Goal: Task Accomplishment & Management: Manage account settings

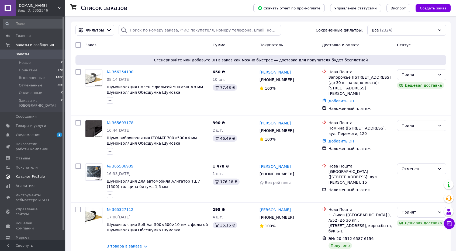
click at [34, 174] on span "Каталог ProSale" at bounding box center [30, 176] width 29 height 5
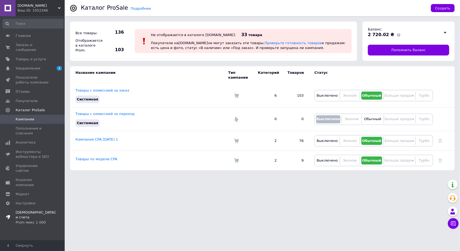
click at [34, 210] on span "Тарифы и счета Prom микс 1 000" at bounding box center [36, 217] width 40 height 15
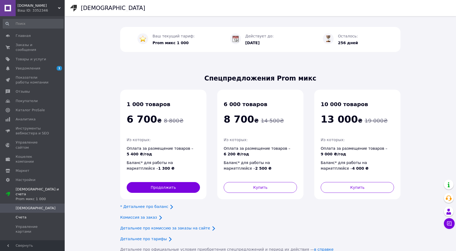
click at [33, 213] on link "Счета" at bounding box center [33, 217] width 66 height 9
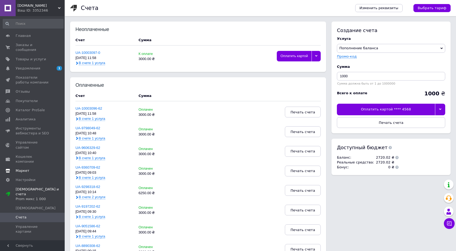
click at [34, 168] on span "Маркет" at bounding box center [33, 170] width 34 height 5
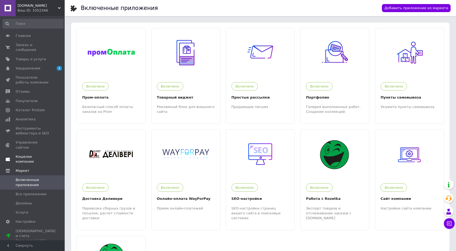
click at [50, 154] on span "Кошелек компании" at bounding box center [33, 159] width 34 height 10
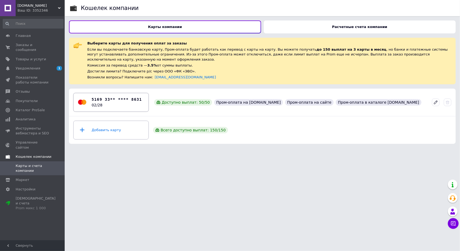
click at [130, 106] on div "5169 33** **** 8631 02/28" at bounding box center [117, 102] width 50 height 11
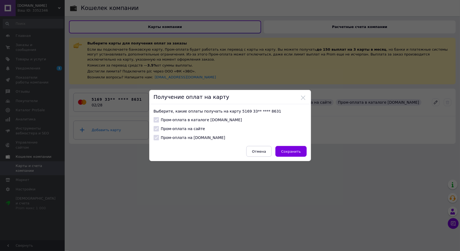
click at [179, 120] on label "Пром-оплата в каталоге [DOMAIN_NAME]" at bounding box center [198, 119] width 88 height 5
drag, startPoint x: 163, startPoint y: 121, endPoint x: 154, endPoint y: 119, distance: 8.8
click at [161, 120] on label "Пром-оплата в каталоге [DOMAIN_NAME]" at bounding box center [198, 119] width 88 height 5
click at [182, 131] on label "Пром-оплата на сайте" at bounding box center [179, 128] width 51 height 5
click at [282, 148] on button "Сохранить" at bounding box center [290, 151] width 31 height 11
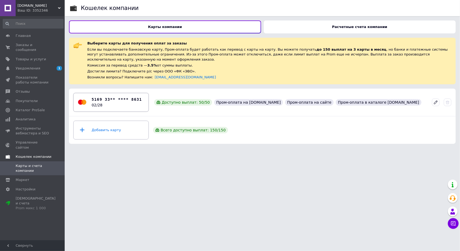
click at [142, 102] on div "5169 33** **** 8631 02/28" at bounding box center [111, 102] width 68 height 16
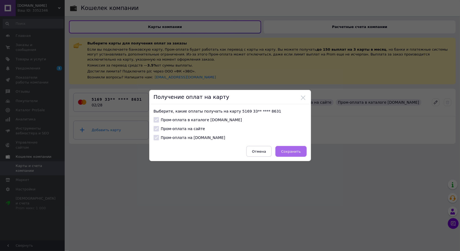
click at [303, 155] on button "Сохранить" at bounding box center [290, 151] width 31 height 11
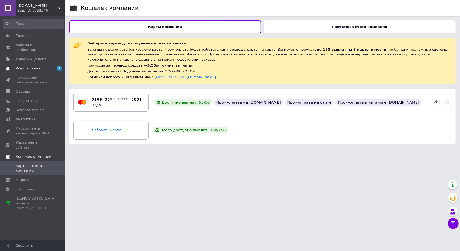
click at [24, 66] on span "Уведомления" at bounding box center [28, 68] width 25 height 5
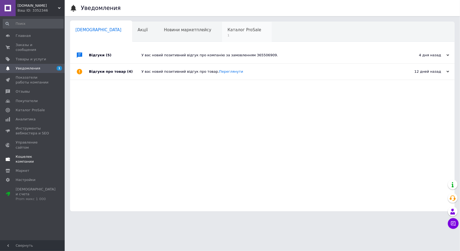
click at [227, 37] on span "1" at bounding box center [244, 35] width 34 height 4
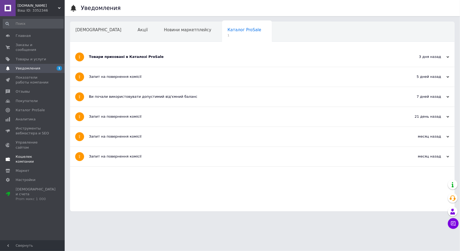
click at [162, 54] on div "Товари приховані в Каталозі ProSale" at bounding box center [242, 57] width 306 height 20
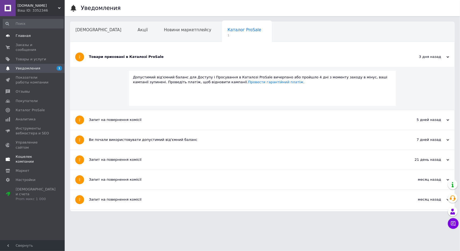
click at [29, 39] on link "Главная" at bounding box center [33, 35] width 66 height 9
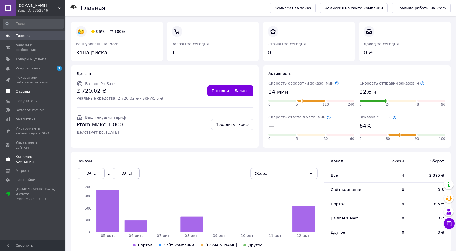
click at [41, 91] on link "Отзывы" at bounding box center [33, 91] width 66 height 9
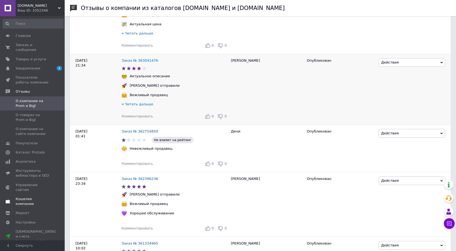
scroll to position [162, 0]
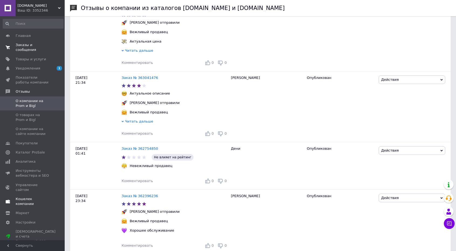
click at [40, 45] on span "Заказы и сообщения" at bounding box center [33, 48] width 34 height 10
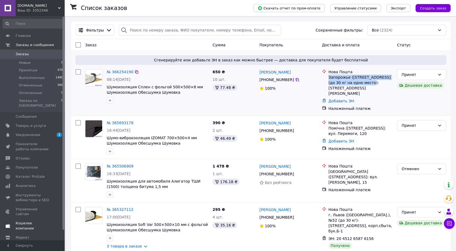
drag, startPoint x: 329, startPoint y: 77, endPoint x: 371, endPoint y: 81, distance: 42.3
click at [371, 81] on div "Запорожье ([STREET_ADDRESS] (до 30 кг на одно место): [STREET_ADDRESS][PERSON_N…" at bounding box center [361, 86] width 64 height 22
copy div "Запорожье ([GEOGRAPHIC_DATA], [GEOGRAPHIC_DATA].), №34"
click at [54, 11] on div "Ваш ID: 3352346" at bounding box center [41, 10] width 47 height 5
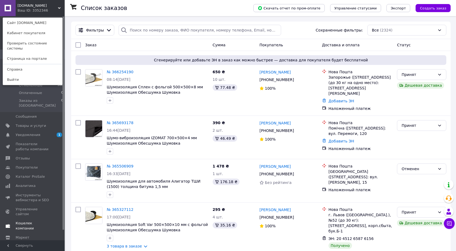
click at [141, 14] on div "Список заказов" at bounding box center [162, 8] width 162 height 16
click at [320, 76] on div "№ 366254190 08:14[DATE] Шумоизоляция Сплен с фольгой 500×500×8 мм Шумоизоляция …" at bounding box center [260, 90] width 375 height 46
drag, startPoint x: 310, startPoint y: 73, endPoint x: 121, endPoint y: 35, distance: 192.8
click at [309, 72] on div "[PERSON_NAME]" at bounding box center [288, 72] width 59 height 7
drag, startPoint x: 40, startPoint y: 9, endPoint x: 181, endPoint y: 57, distance: 148.5
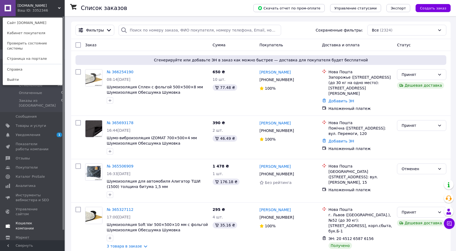
click at [40, 9] on div "Ваш ID: 3352346" at bounding box center [29, 10] width 23 height 5
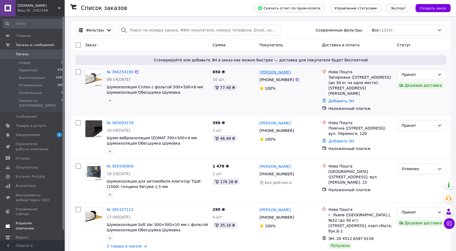
drag, startPoint x: 301, startPoint y: 73, endPoint x: 260, endPoint y: 73, distance: 40.7
click at [260, 73] on div "[PERSON_NAME]" at bounding box center [288, 72] width 59 height 7
copy link "[PERSON_NAME]"
click at [290, 81] on div "[PHONE_NUMBER]" at bounding box center [276, 80] width 37 height 8
click at [295, 81] on icon at bounding box center [297, 80] width 4 height 4
